Goal: Information Seeking & Learning: Learn about a topic

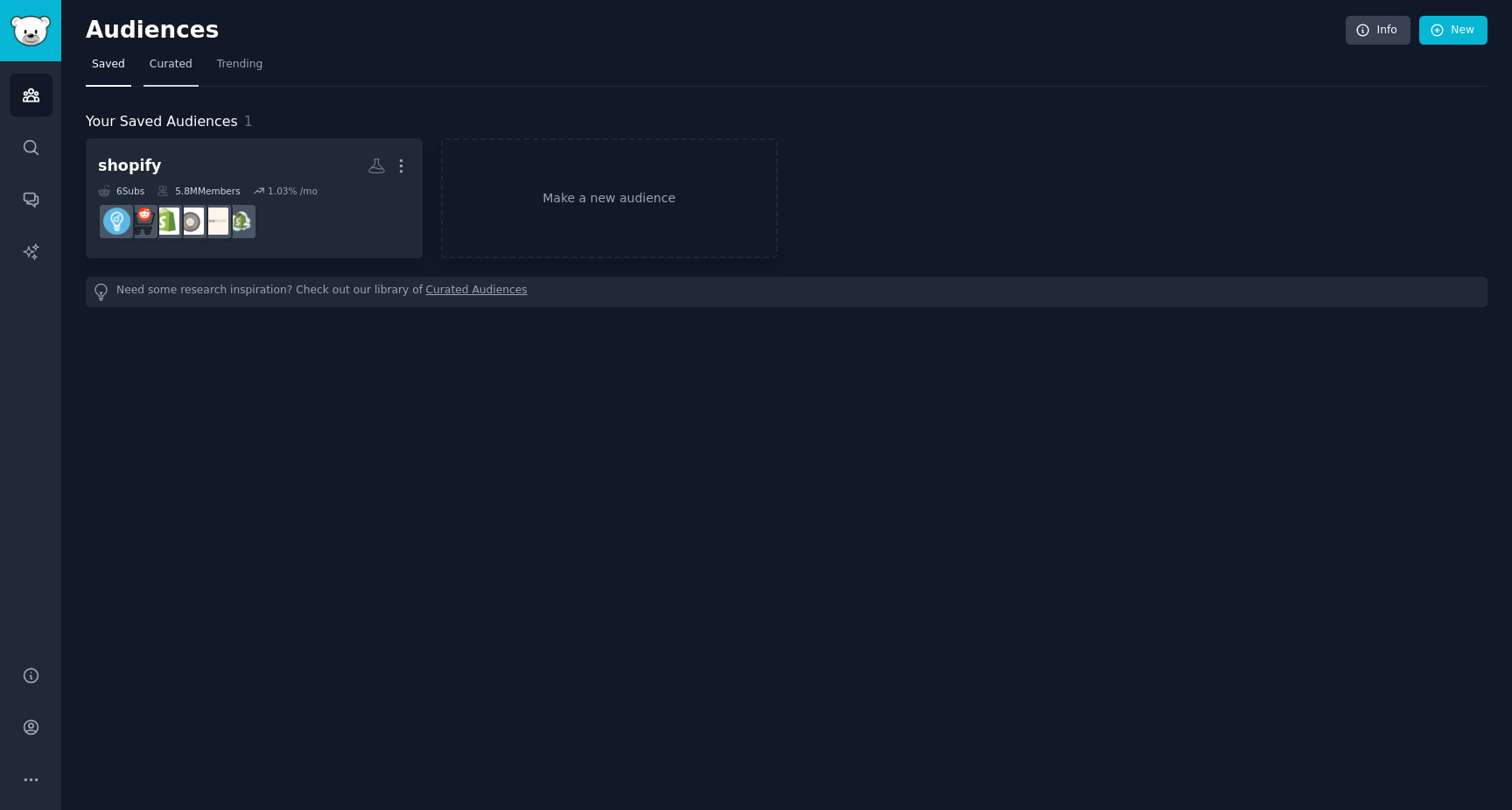
click at [166, 67] on span "Curated" at bounding box center [171, 65] width 43 height 15
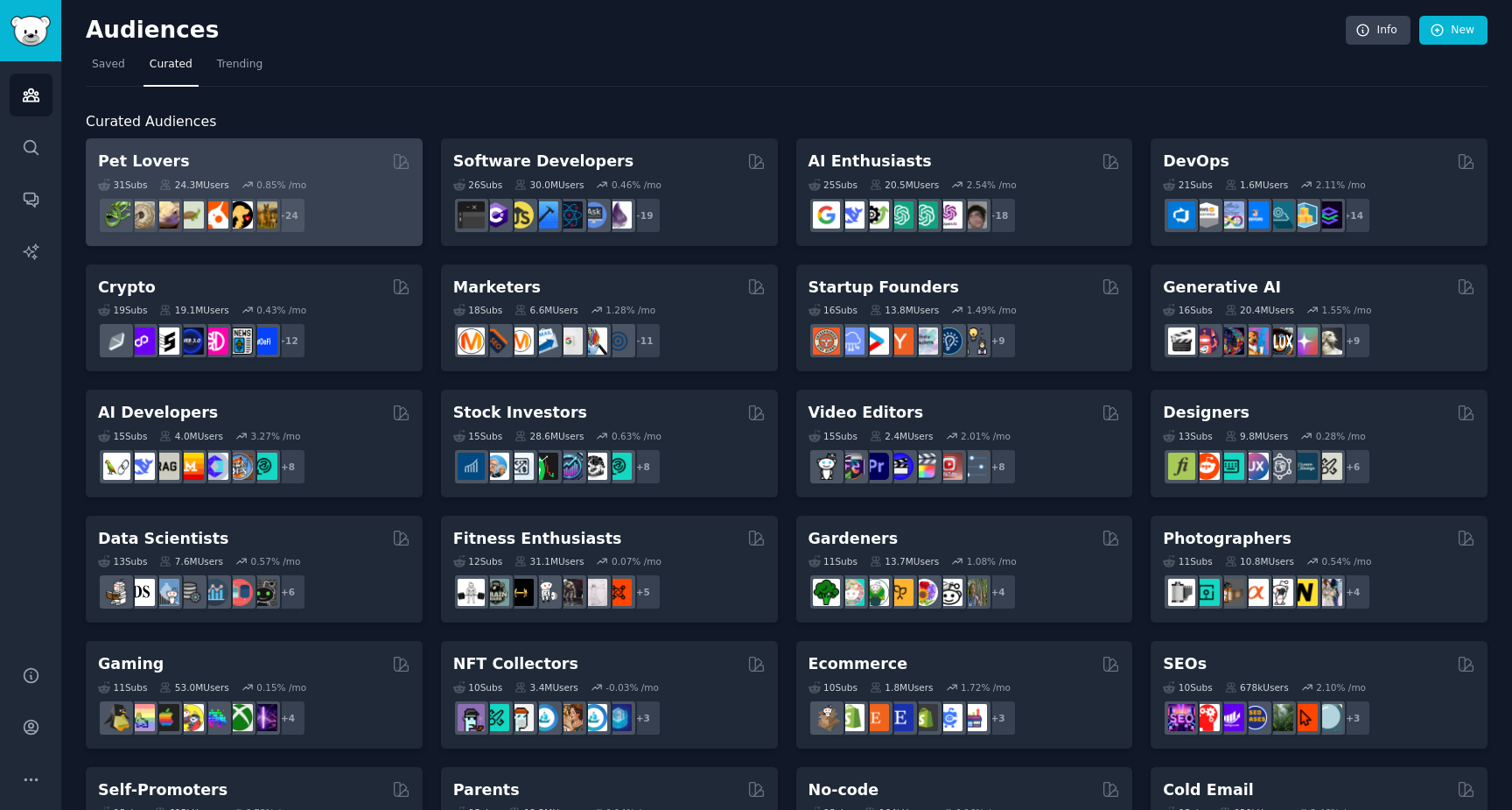
click at [288, 157] on div "Pet Lovers" at bounding box center [254, 161] width 313 height 22
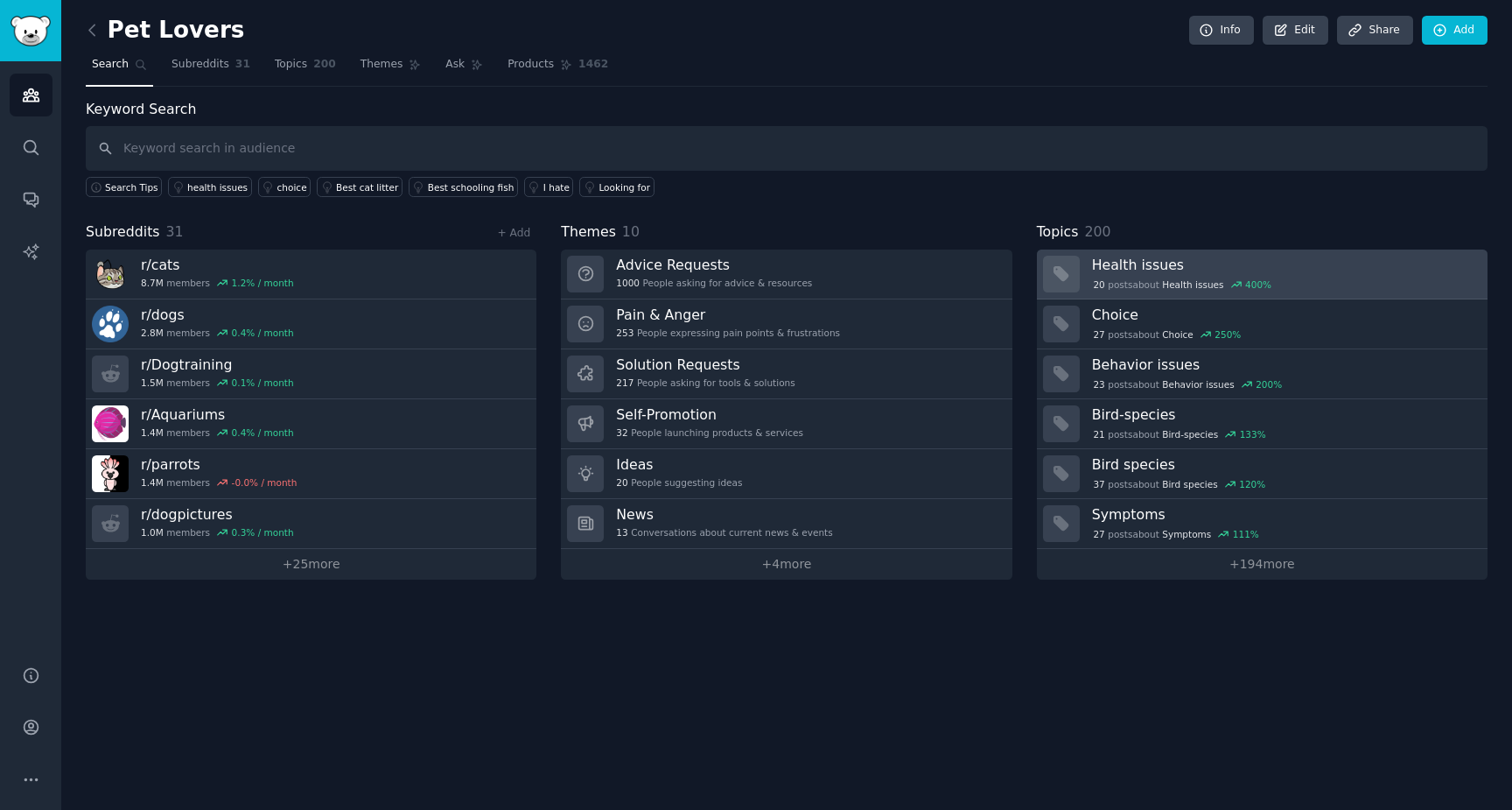
click at [1299, 271] on h3 "Health issues" at bounding box center [1283, 264] width 383 height 18
